Goal: Task Accomplishment & Management: Use online tool/utility

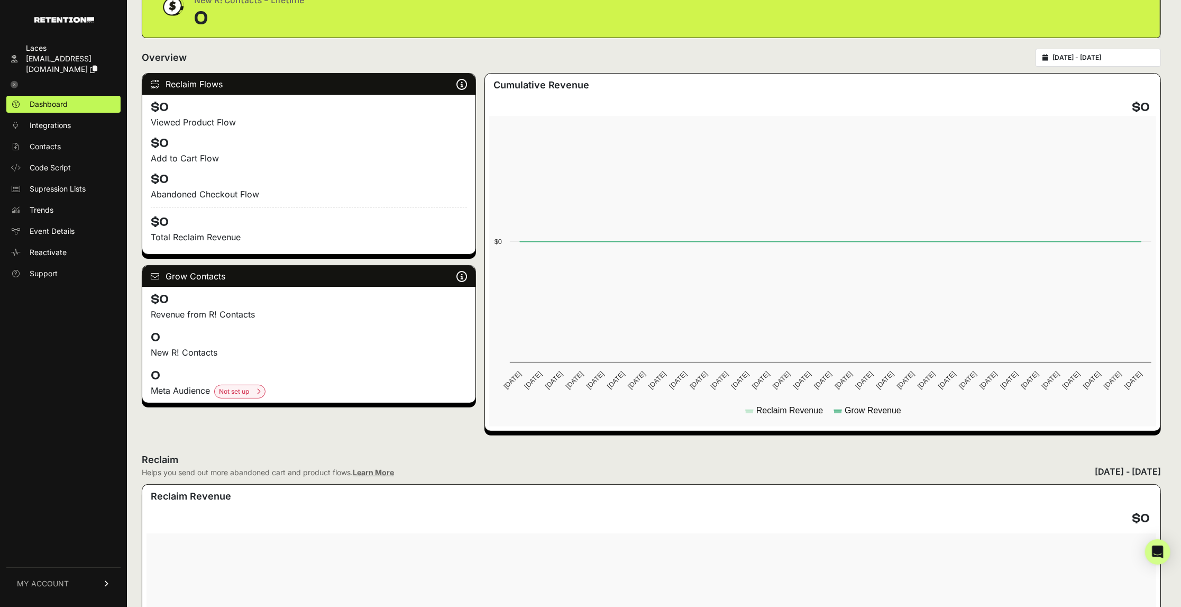
scroll to position [66, 0]
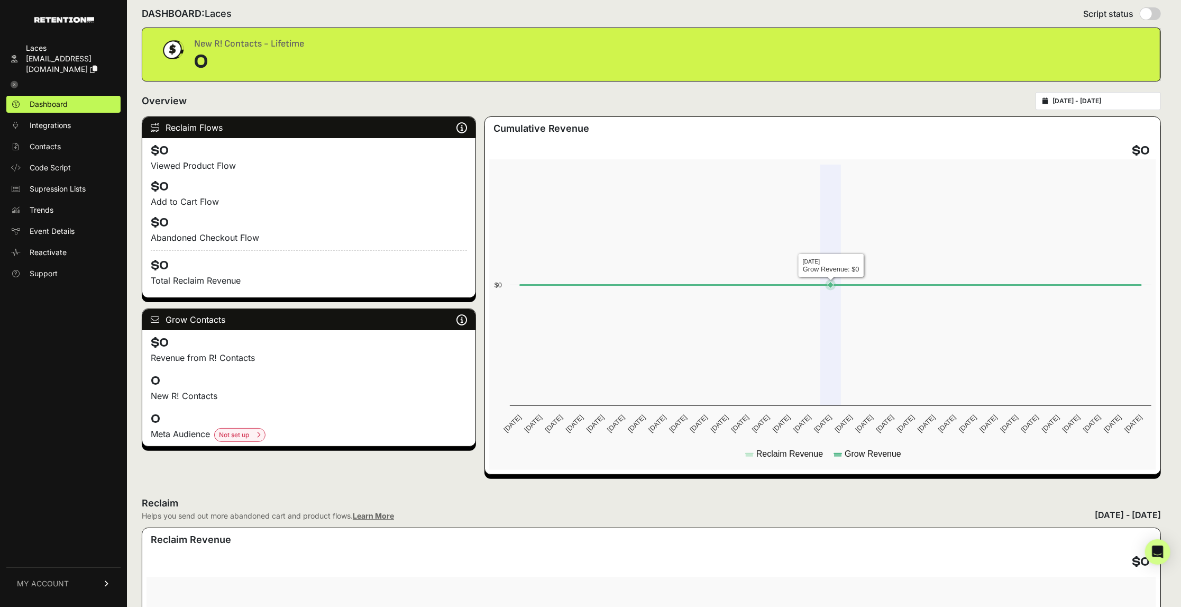
scroll to position [13, 0]
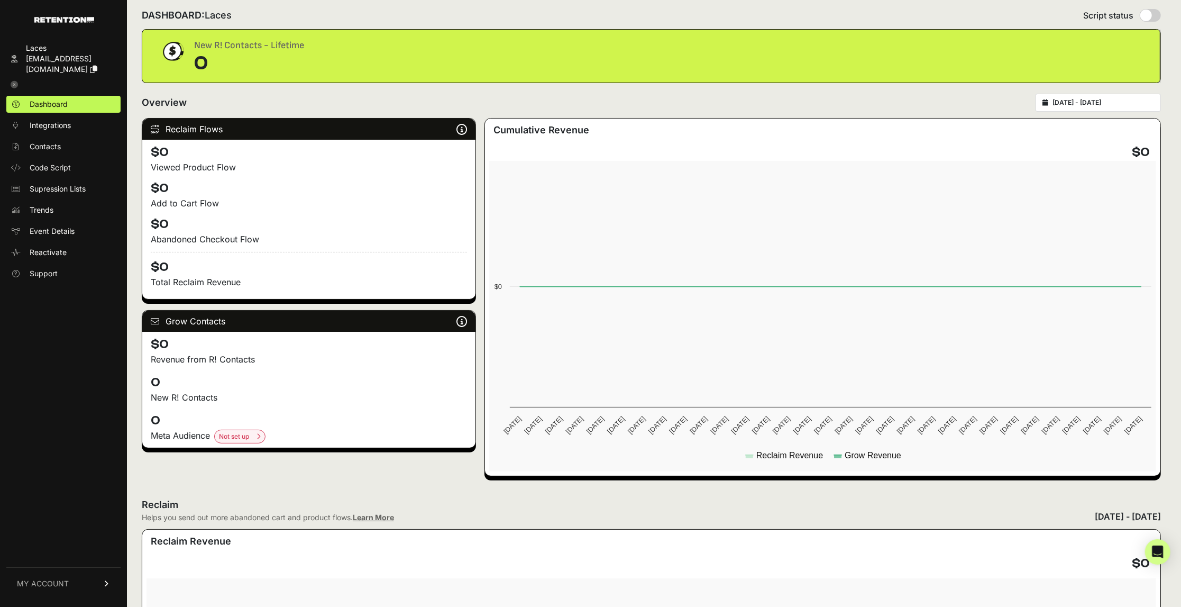
click at [1090, 102] on input "[DATE] - [DATE]" at bounding box center [1104, 102] width 102 height 8
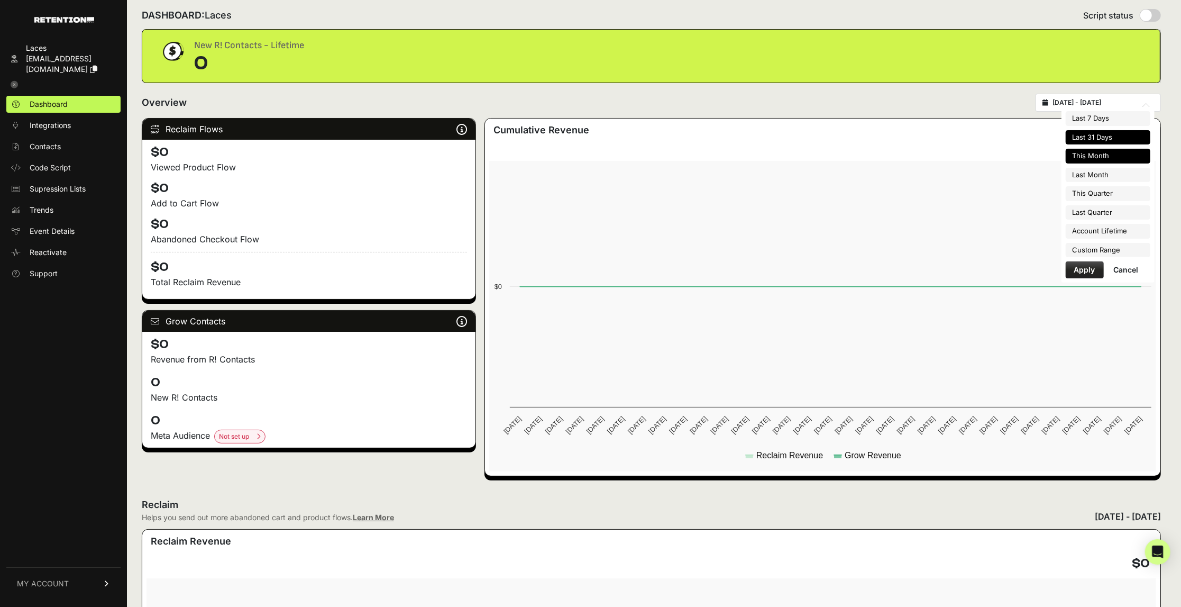
click at [1097, 159] on li "This Month" at bounding box center [1108, 156] width 85 height 15
type input "[DATE] - [DATE]"
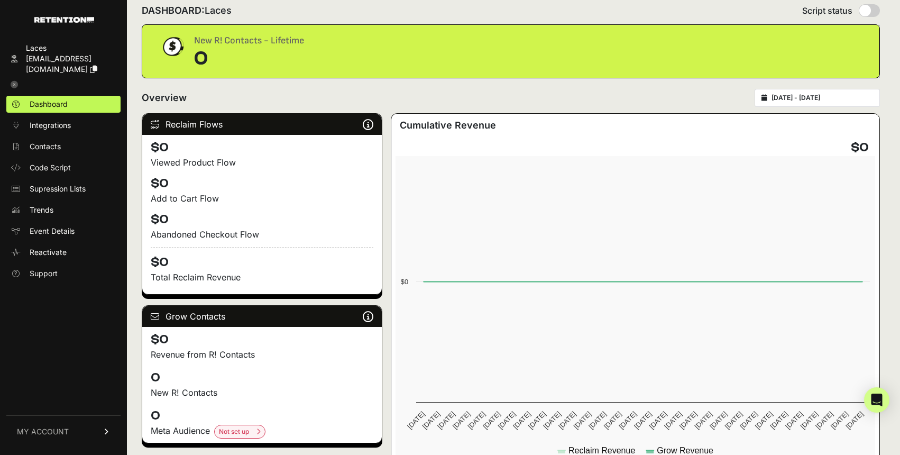
scroll to position [19, 0]
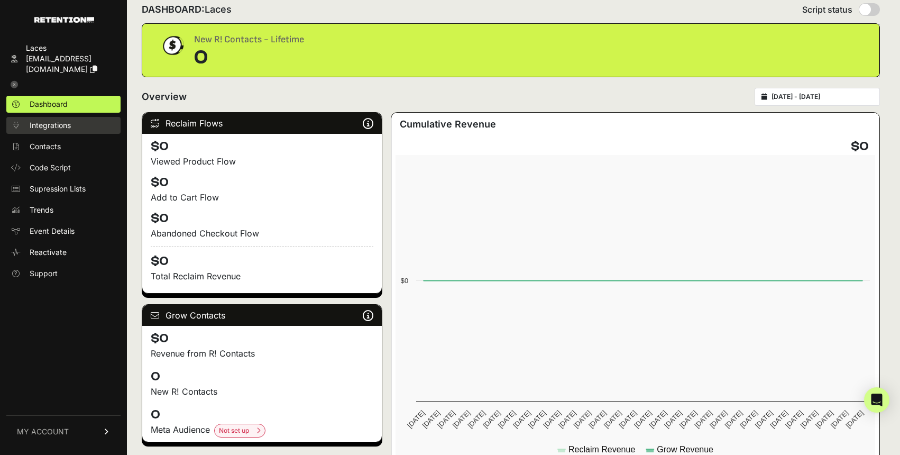
click at [69, 127] on span "Integrations" at bounding box center [50, 125] width 41 height 11
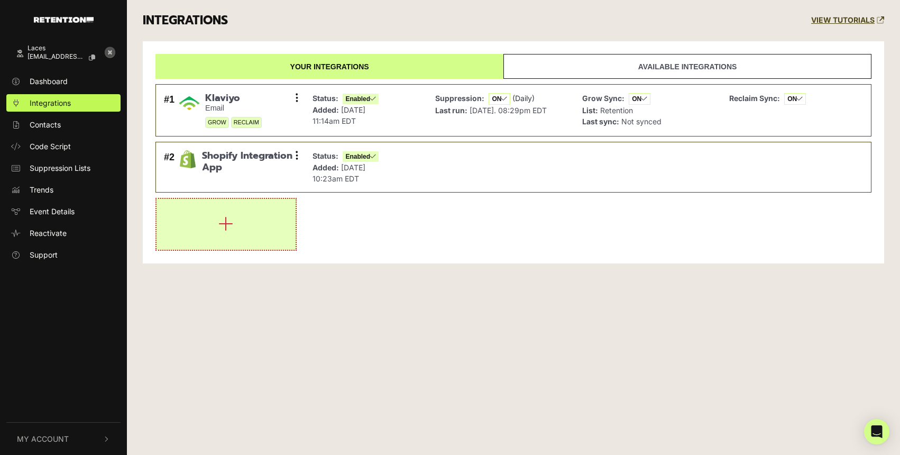
click at [216, 231] on button "button" at bounding box center [226, 224] width 139 height 51
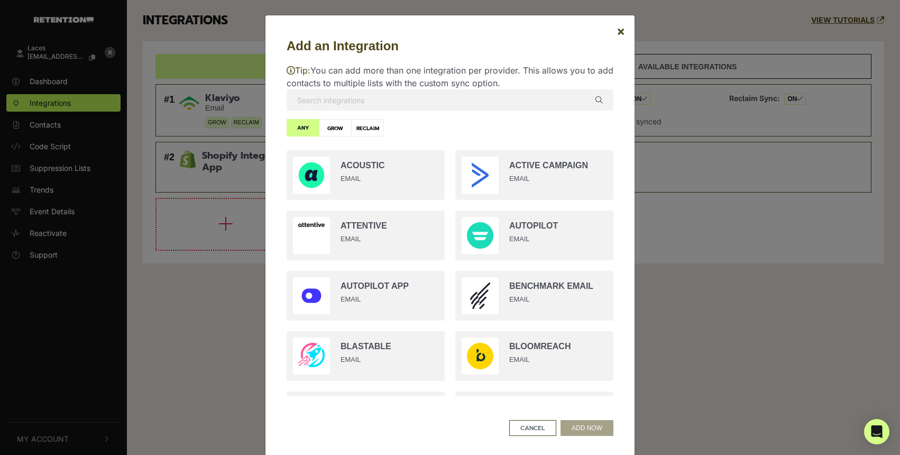
click at [413, 104] on input "text" at bounding box center [450, 99] width 327 height 21
click at [620, 33] on span "×" at bounding box center [621, 30] width 8 height 15
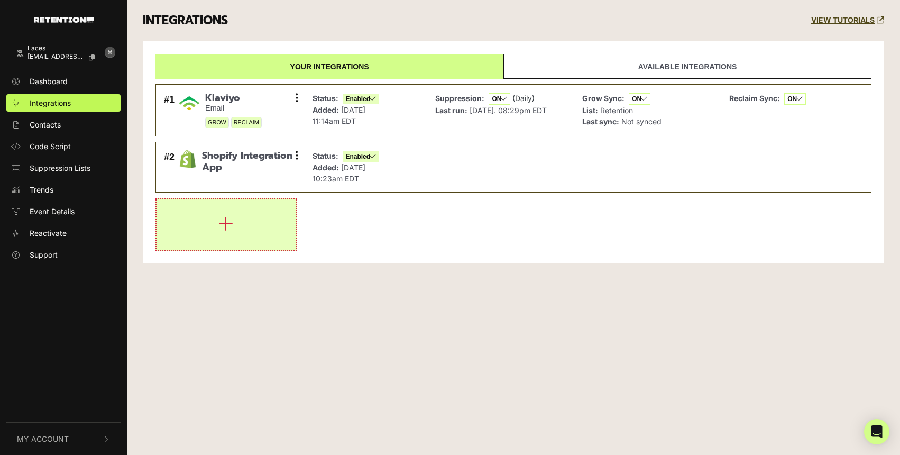
click at [213, 230] on button "button" at bounding box center [226, 224] width 139 height 51
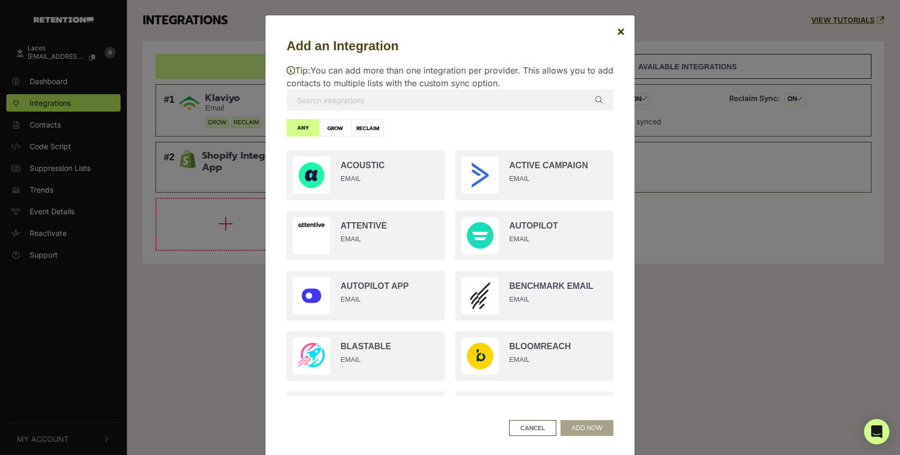
click at [422, 93] on input "text" at bounding box center [450, 99] width 327 height 21
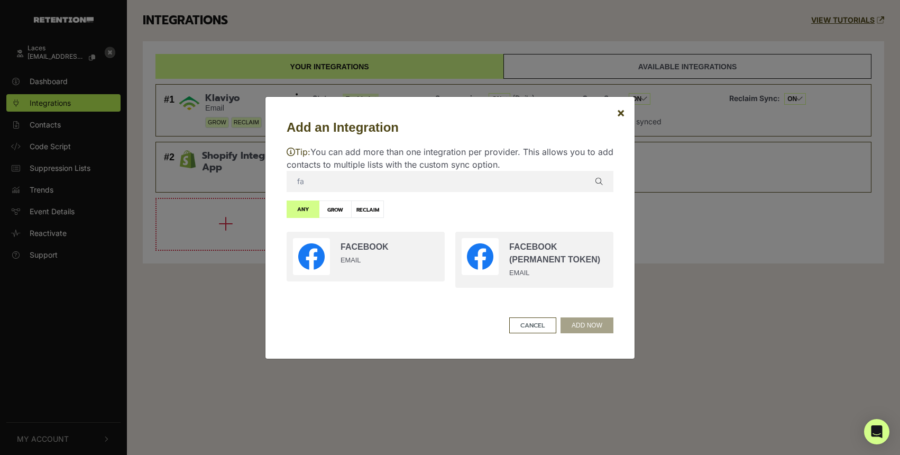
type input "fa"
